Goal: Transaction & Acquisition: Obtain resource

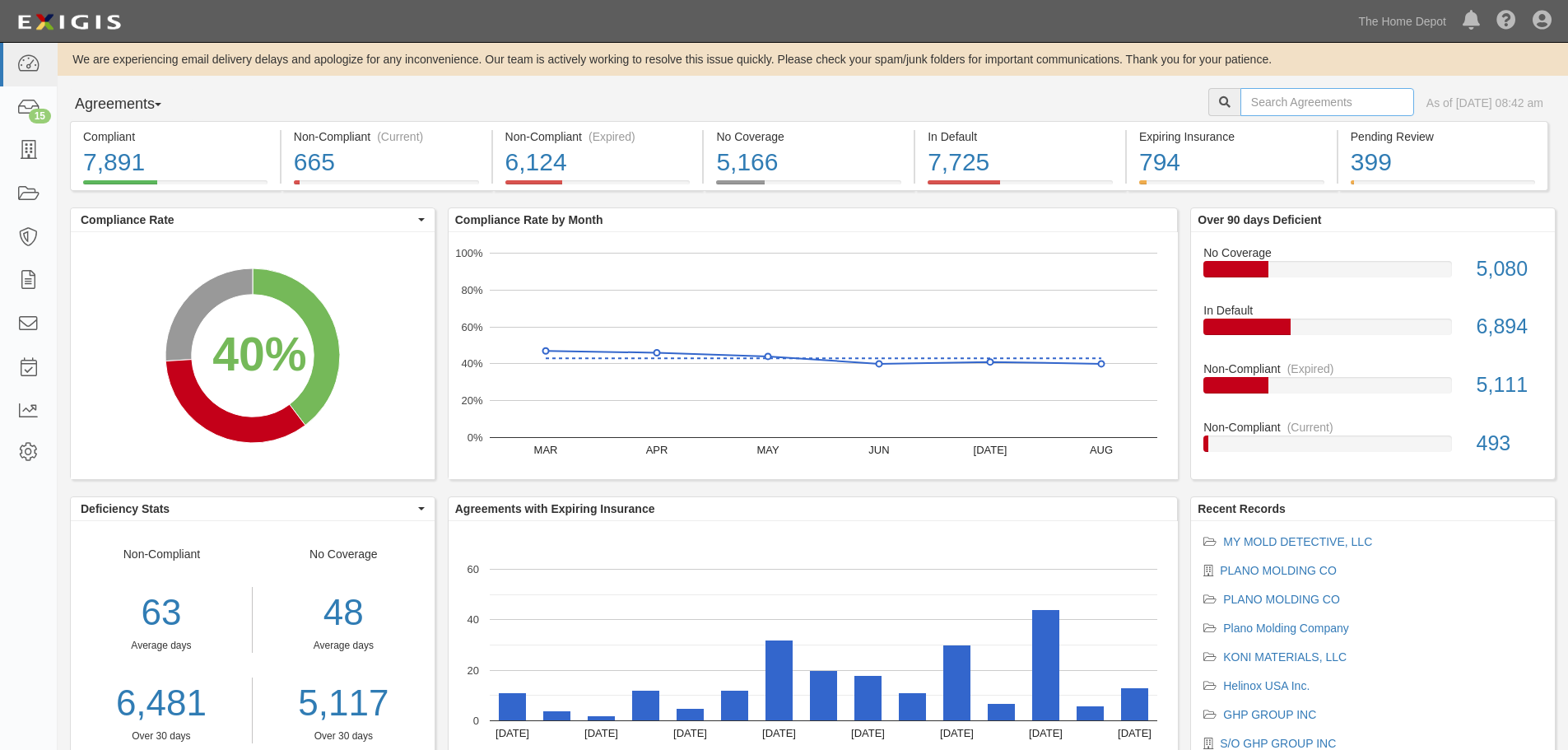
click at [1292, 108] on input "text" at bounding box center [1327, 102] width 174 height 28
click at [1240, 105] on input "text" at bounding box center [1327, 102] width 174 height 28
type input "rubbo"
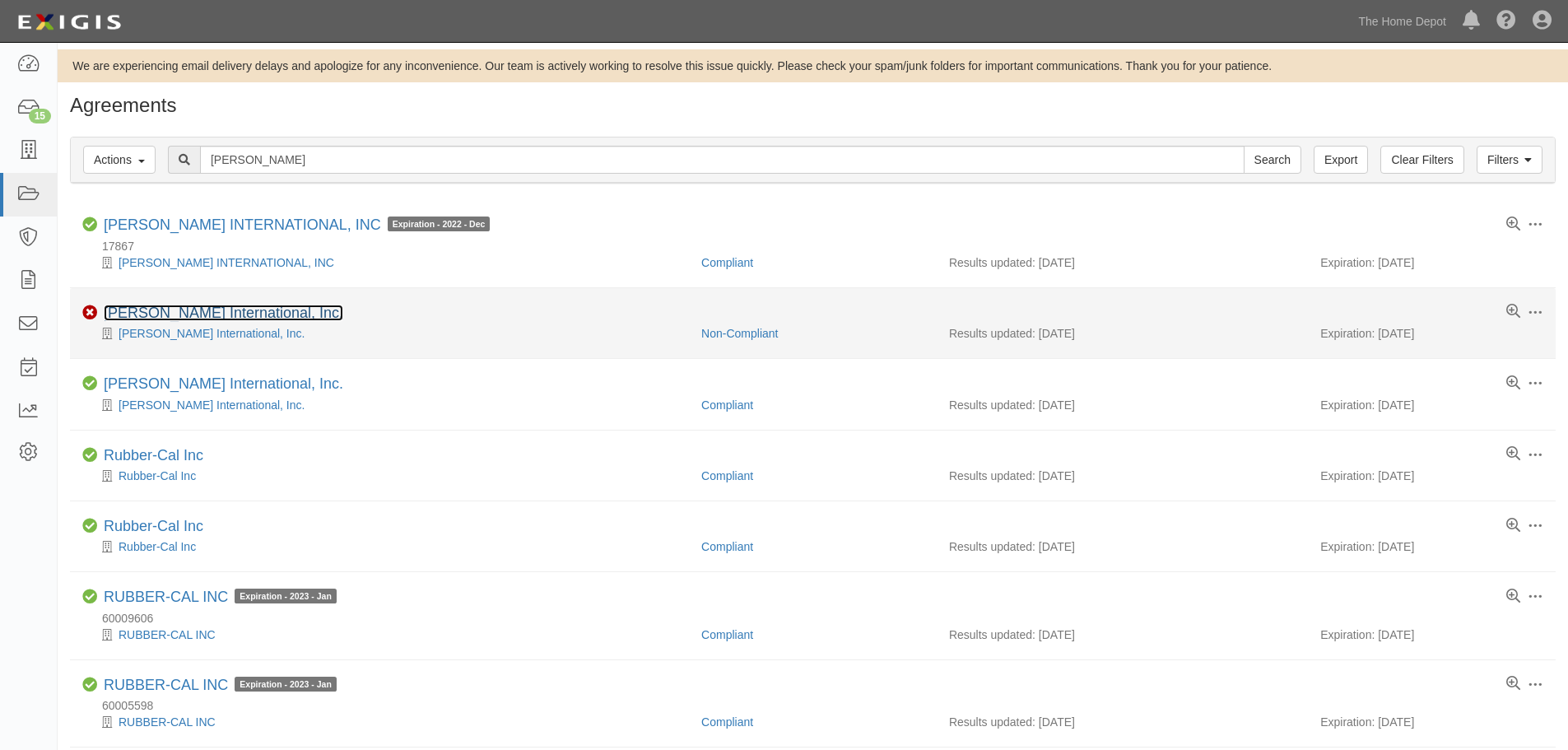
click at [219, 314] on link "[PERSON_NAME] International, Inc." at bounding box center [223, 313] width 240 height 17
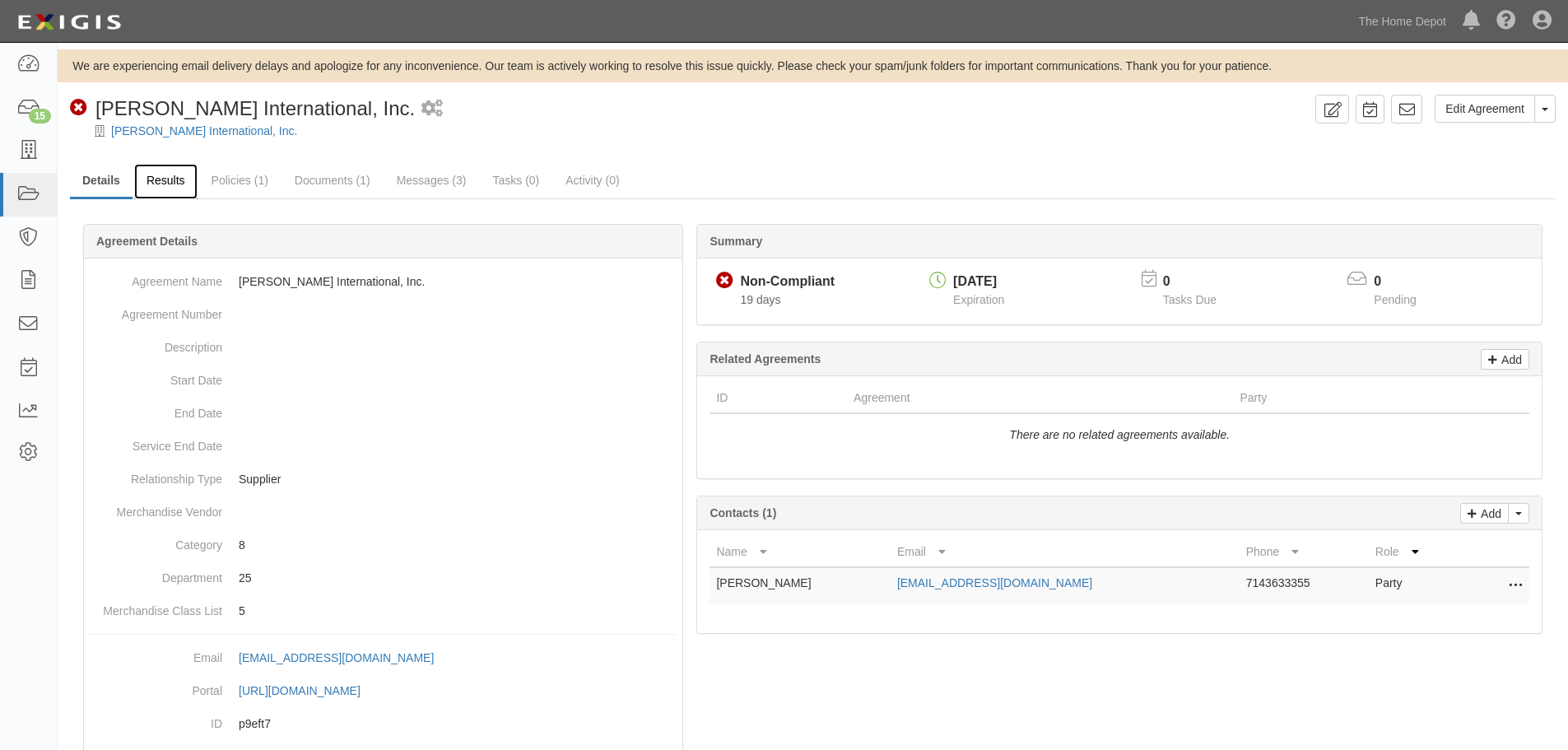
click at [183, 179] on link "Results" at bounding box center [166, 182] width 63 height 35
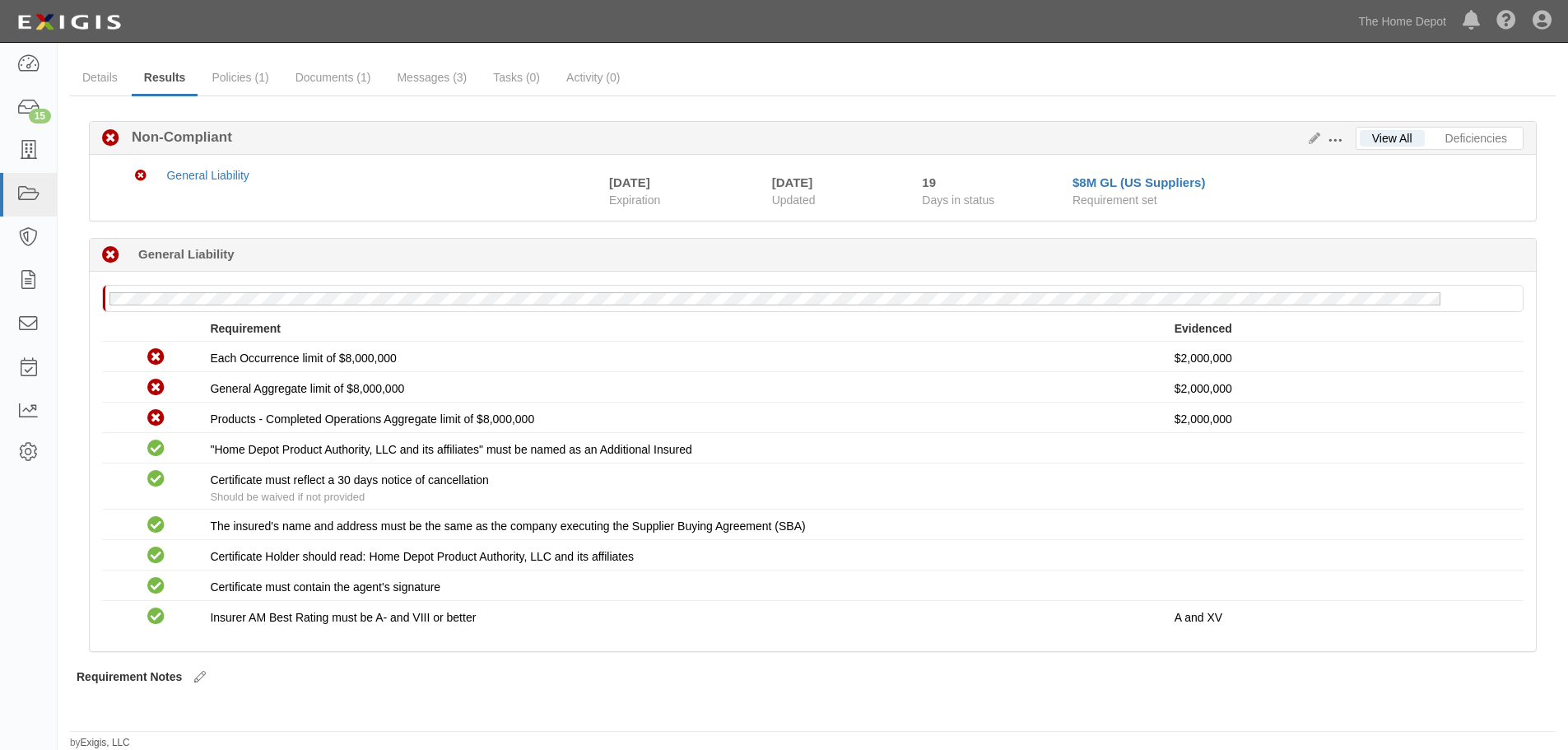
scroll to position [20, 0]
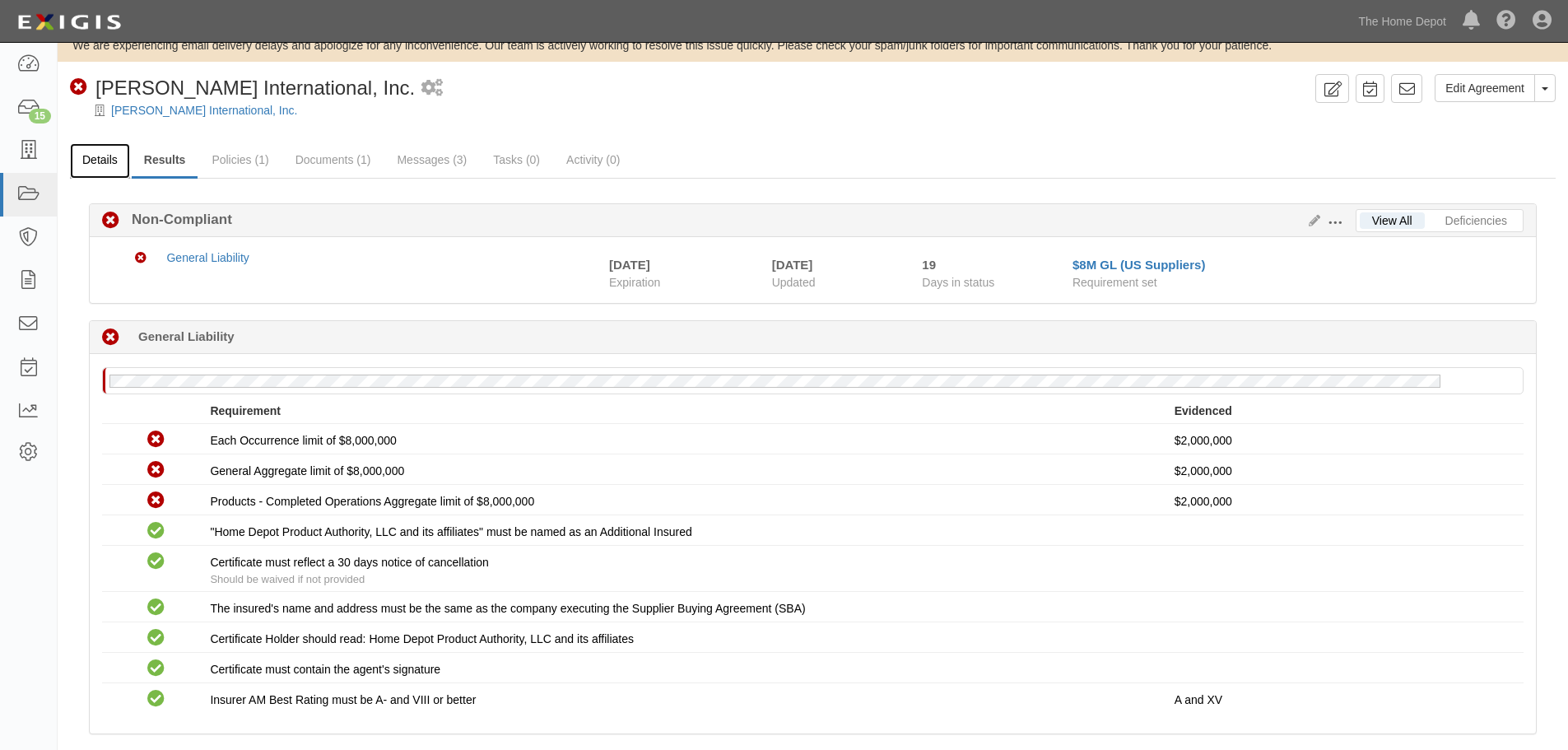
click at [120, 161] on link "Details" at bounding box center [99, 161] width 60 height 35
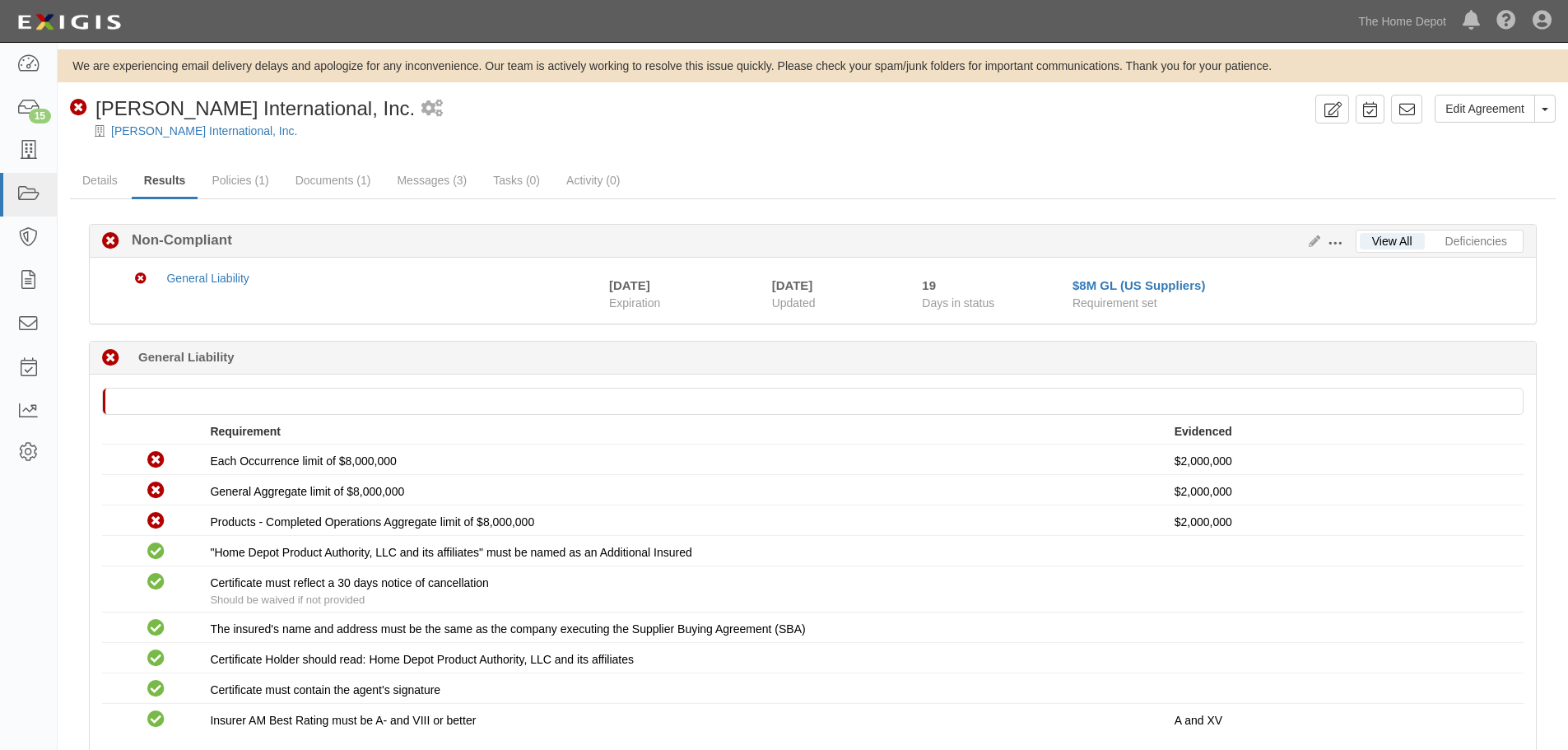
scroll to position [20, 0]
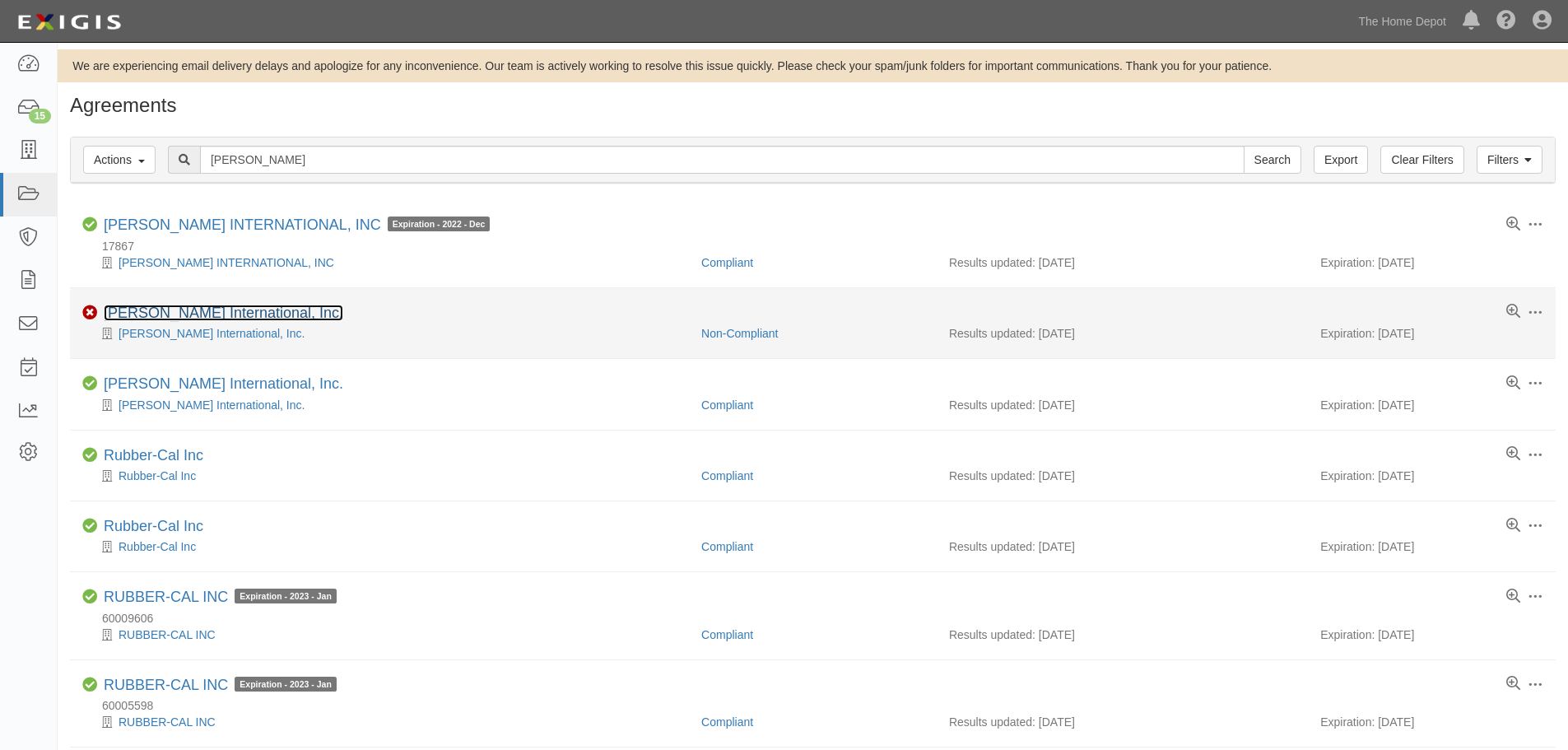
click at [176, 316] on link "[PERSON_NAME] International, Inc." at bounding box center [223, 313] width 240 height 17
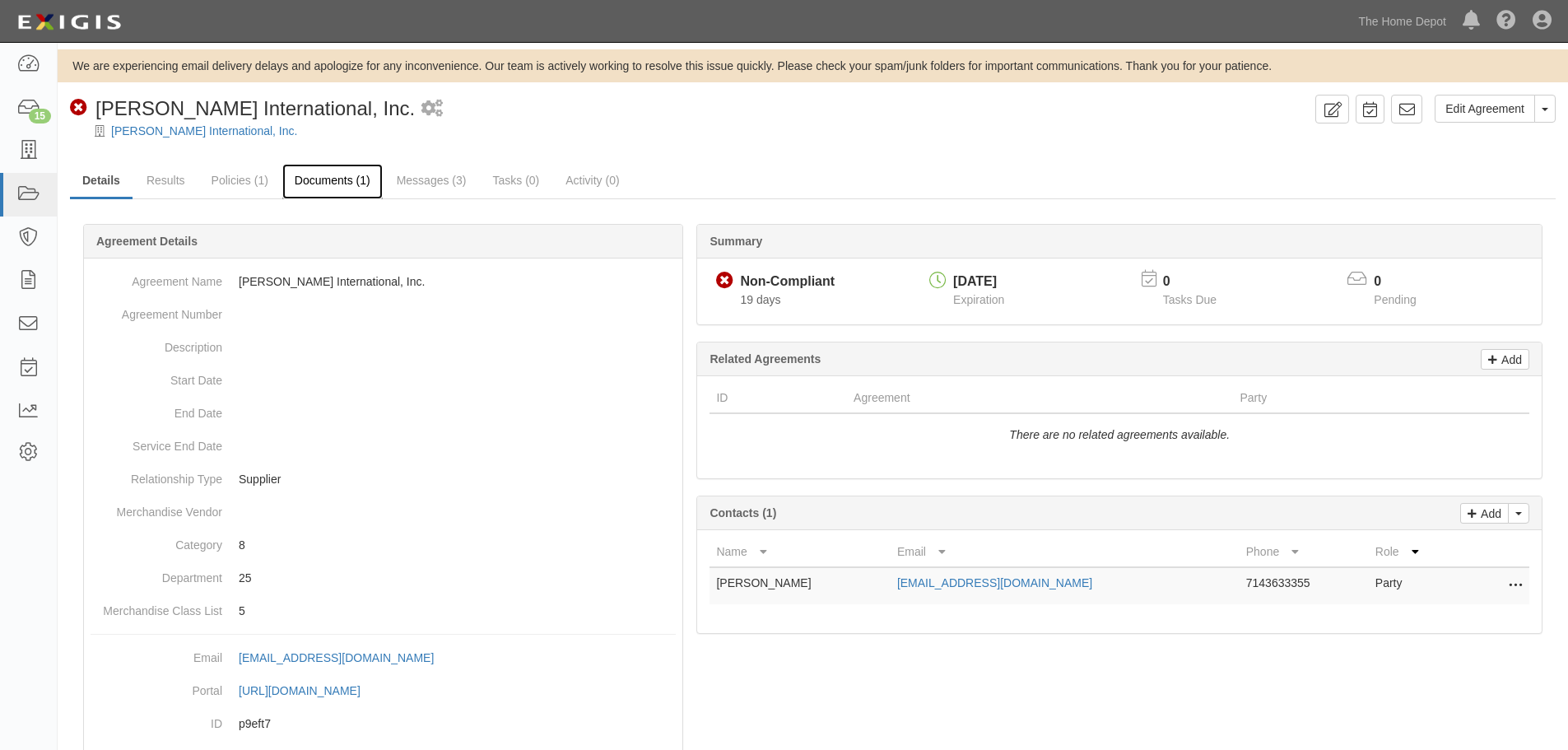
click at [354, 177] on link "Documents (1)" at bounding box center [332, 182] width 100 height 35
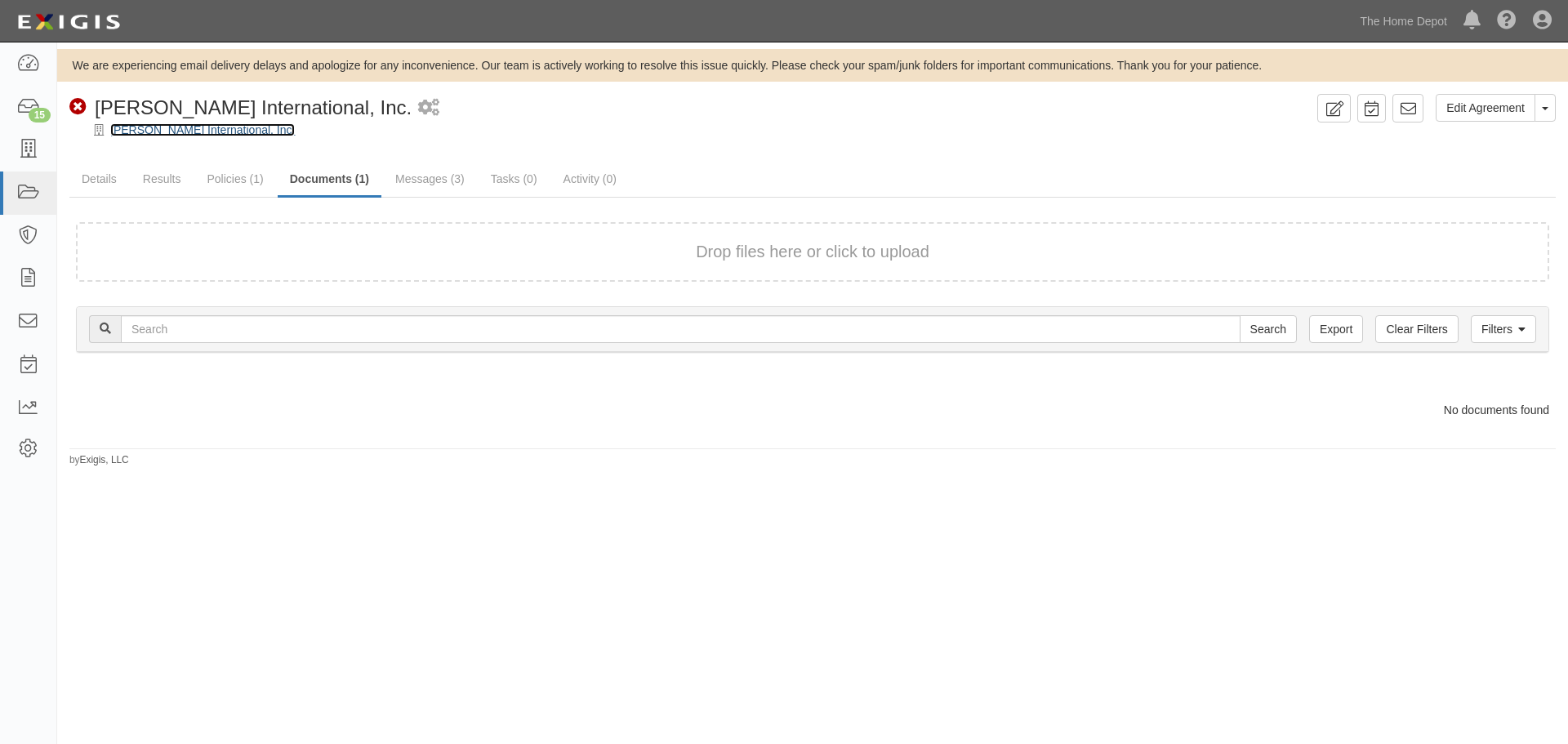
click at [168, 128] on link "[PERSON_NAME] International, Inc." at bounding box center [202, 130] width 184 height 13
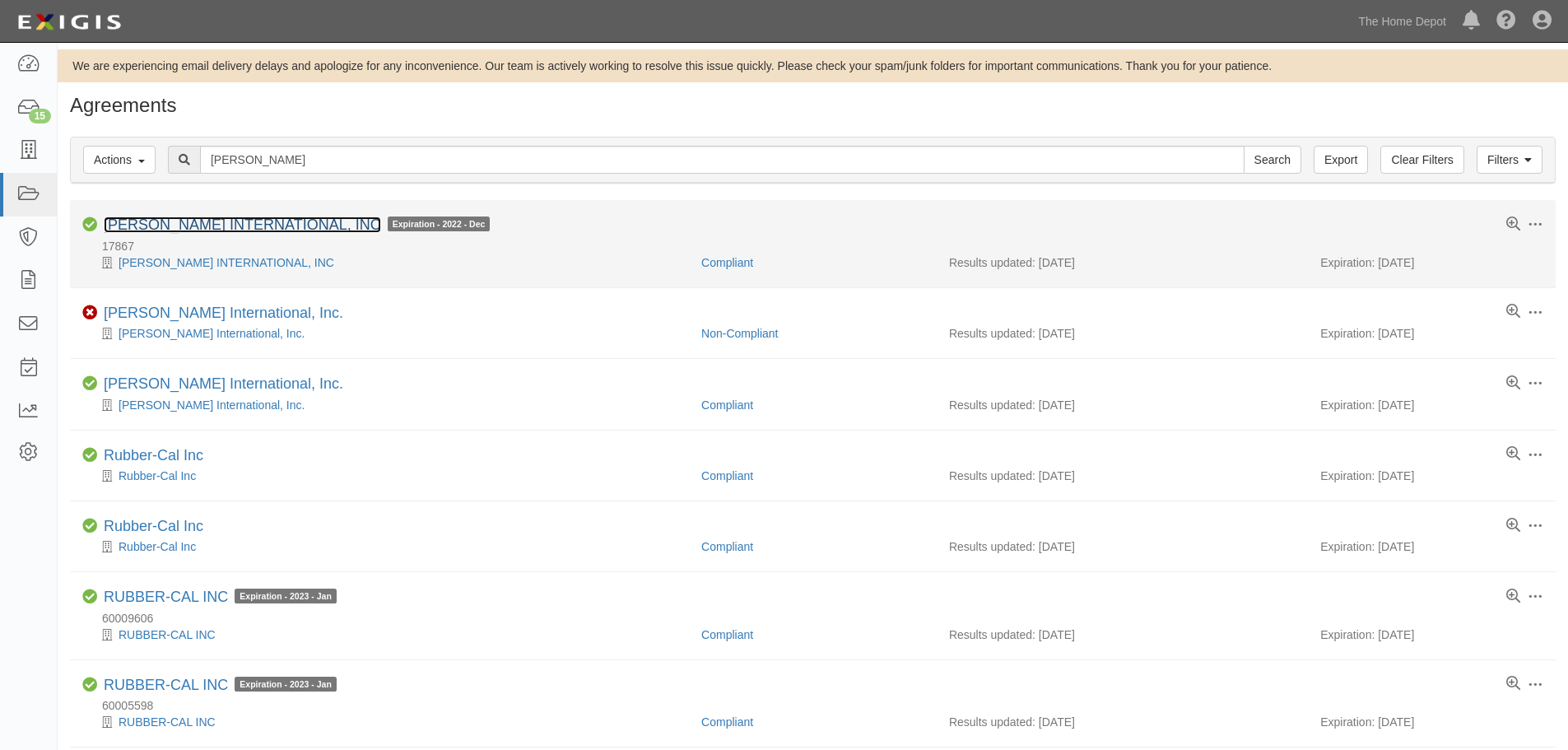
click at [140, 228] on link "[PERSON_NAME] INTERNATIONAL, INC" at bounding box center [242, 224] width 277 height 17
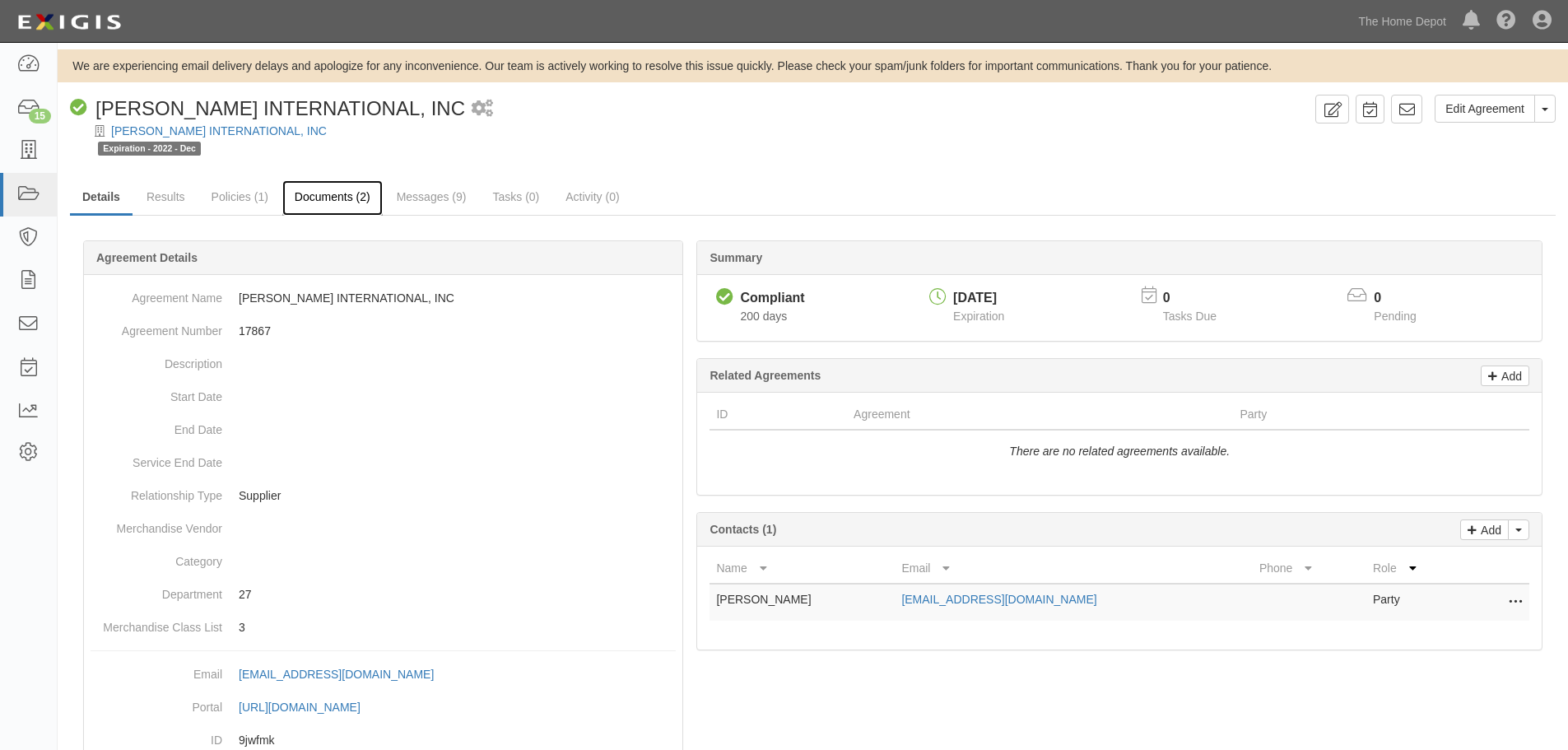
click at [310, 191] on link "Documents (2)" at bounding box center [332, 198] width 100 height 35
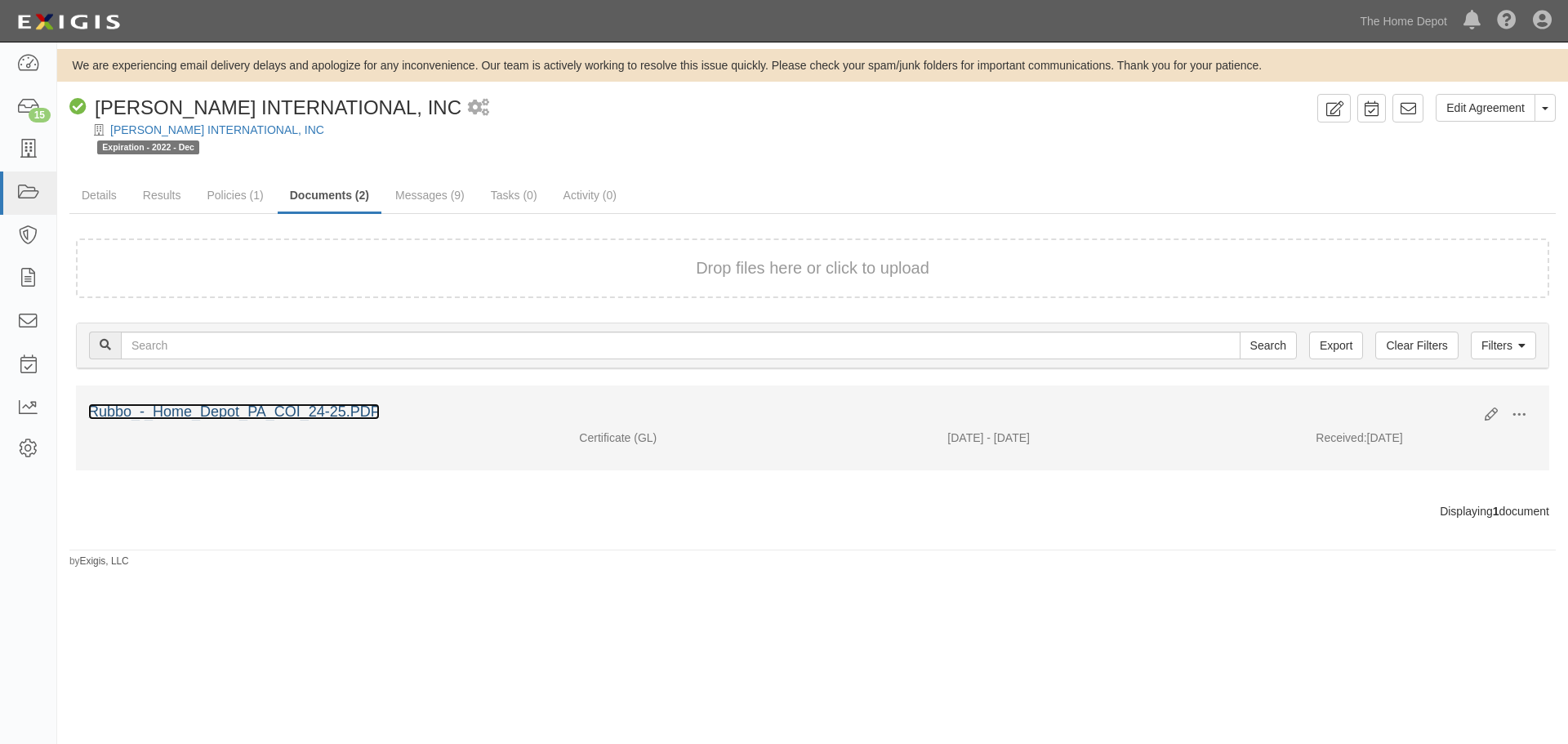
click at [300, 408] on link "Rubbo_-_Home_Depot_PA_COI_24-25.PDF" at bounding box center [234, 412] width 291 height 17
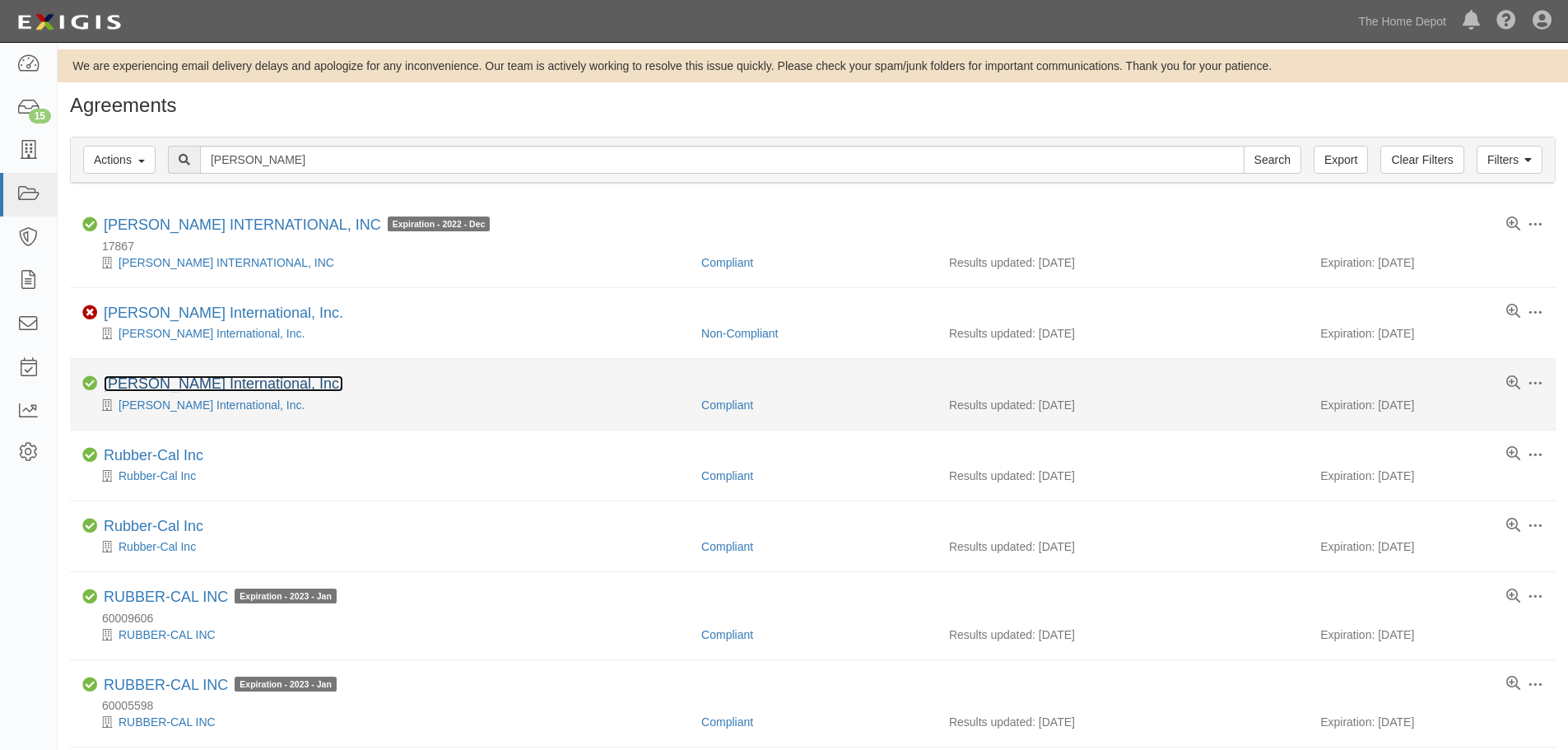
click at [194, 378] on link "[PERSON_NAME] International, Inc." at bounding box center [223, 383] width 240 height 17
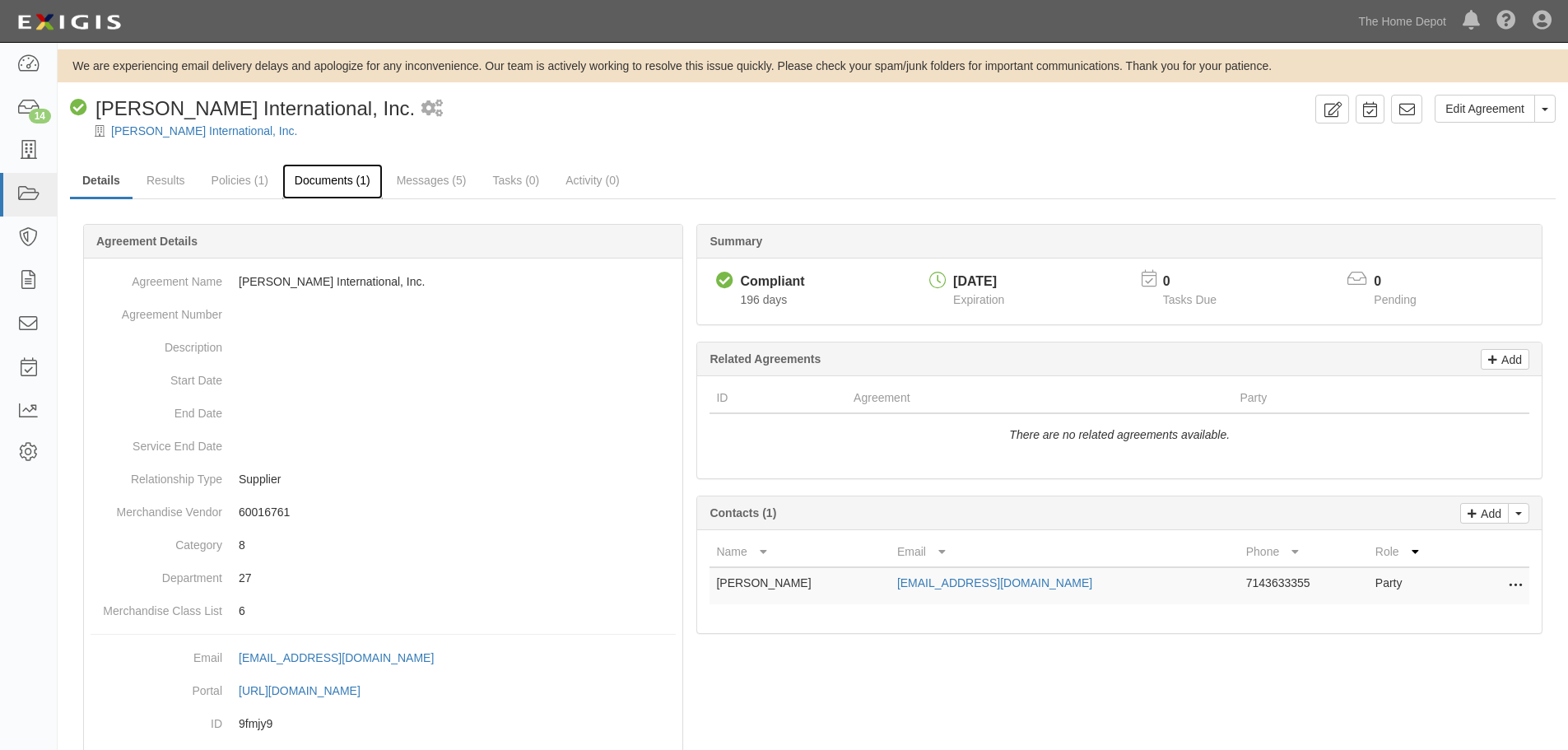
click at [327, 184] on link "Documents (1)" at bounding box center [332, 182] width 100 height 35
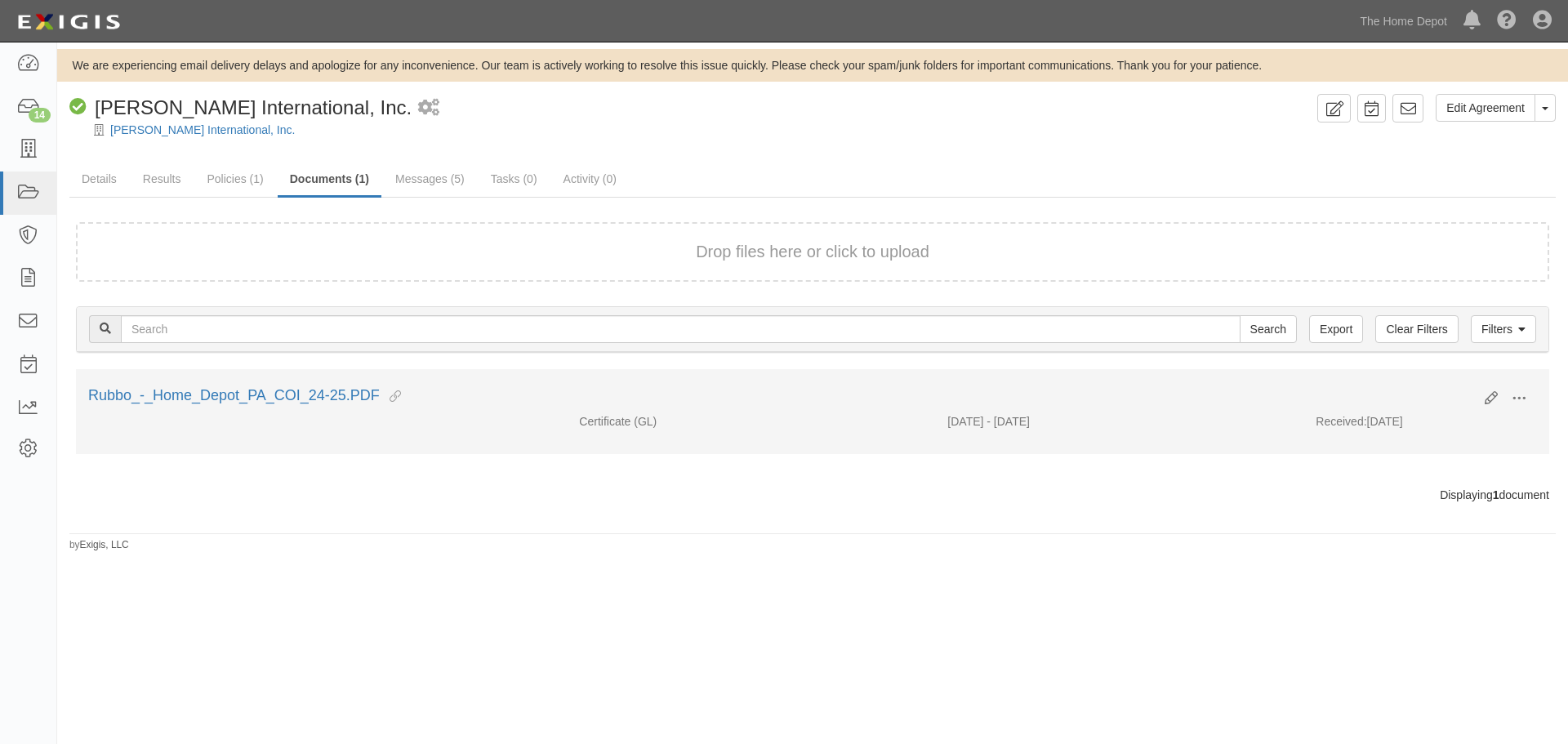
click at [332, 385] on div "Rubbo_-_Home_Depot_PA_COI_24-25.PDF This document is linked to other agreements." at bounding box center [780, 395] width 1384 height 21
click at [332, 394] on link "Rubbo_-_Home_Depot_PA_COI_24-25.PDF" at bounding box center [234, 395] width 291 height 17
